Goal: Task Accomplishment & Management: Complete application form

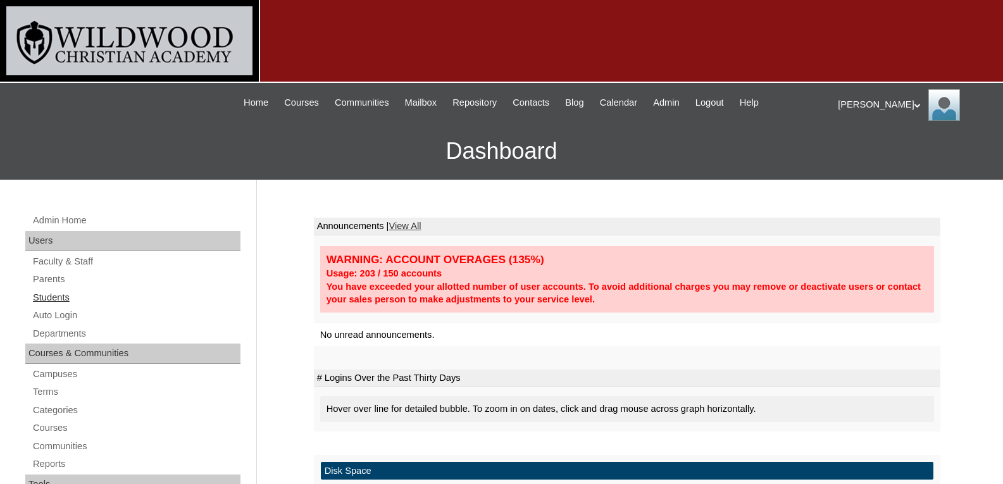
click at [45, 302] on link "Students" at bounding box center [136, 298] width 209 height 16
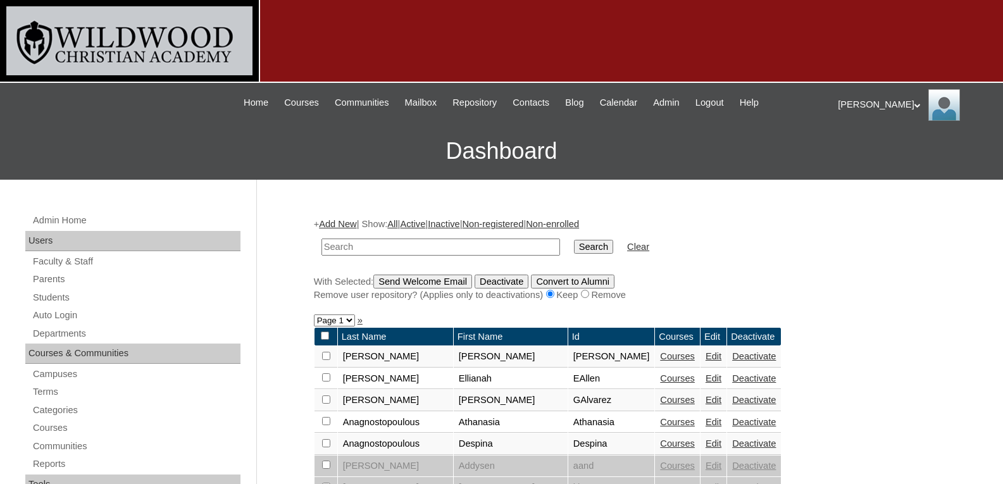
click at [371, 246] on input "text" at bounding box center [441, 247] width 239 height 17
type input "gro"
click at [574, 240] on input "Search" at bounding box center [593, 247] width 39 height 14
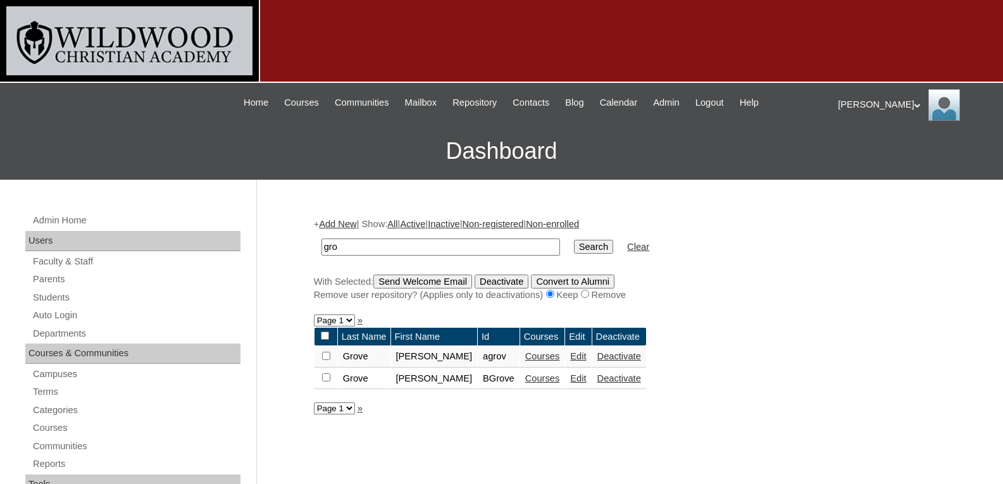
click at [525, 380] on link "Courses" at bounding box center [542, 379] width 35 height 10
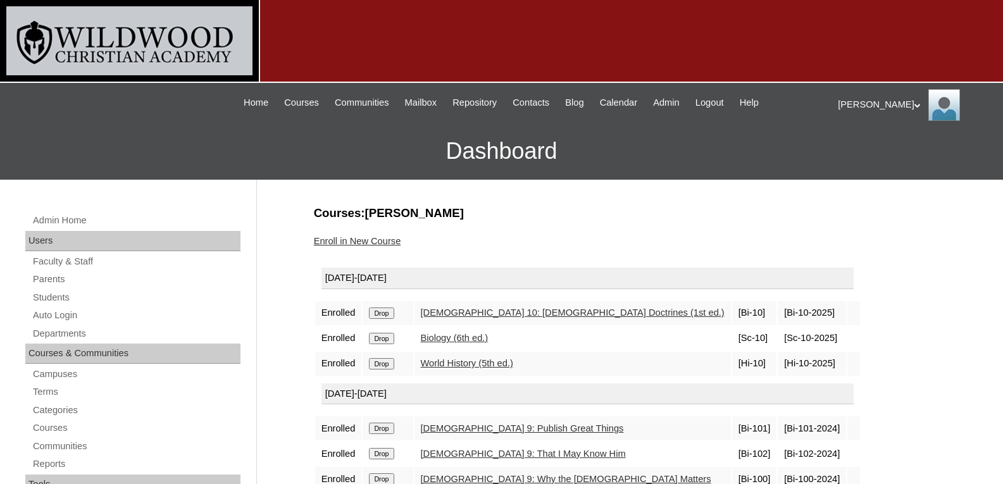
click at [373, 236] on link "Enroll in New Course" at bounding box center [357, 241] width 87 height 10
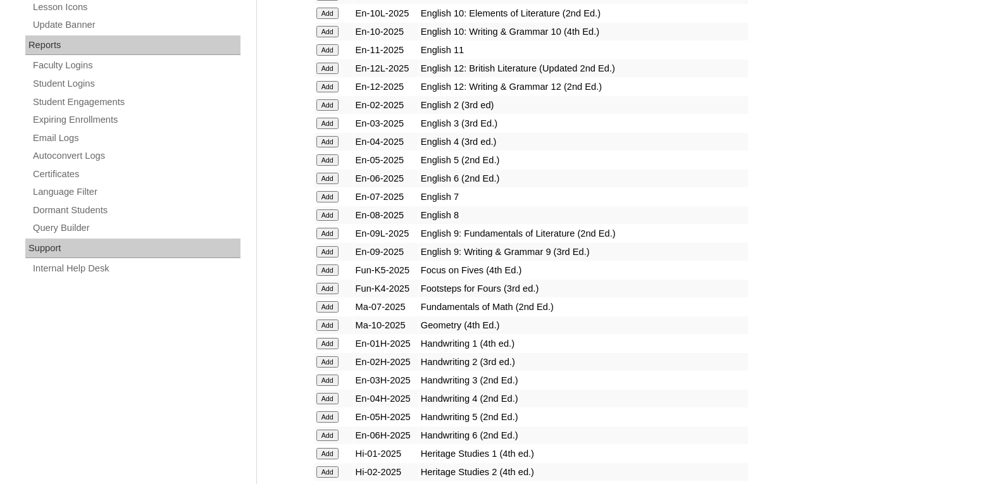
scroll to position [759, 0]
